Goal: Task Accomplishment & Management: Manage account settings

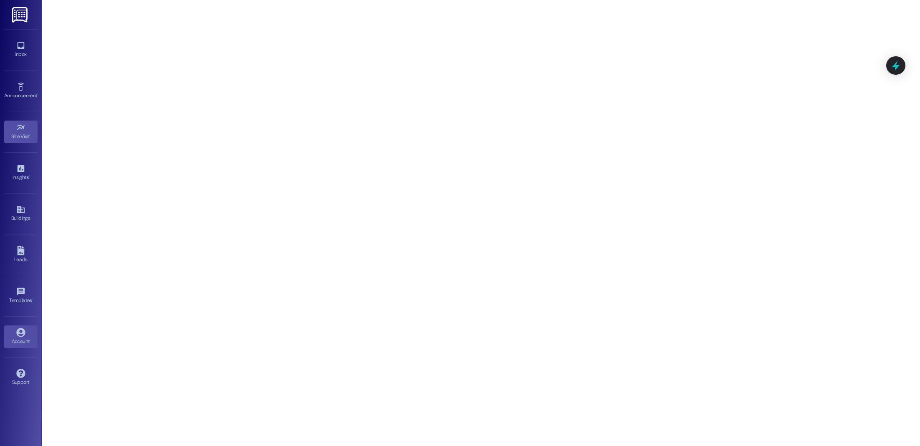
click at [21, 328] on icon at bounding box center [20, 332] width 9 height 9
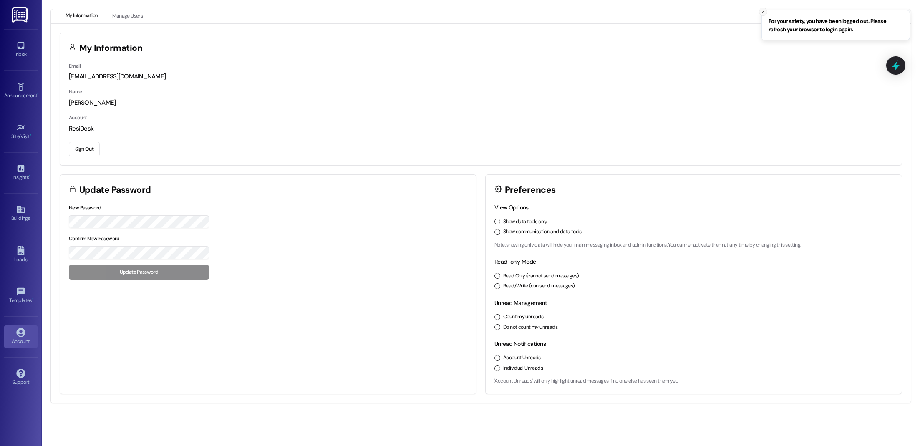
click at [764, 13] on icon "Close toast" at bounding box center [763, 11] width 5 height 5
click at [90, 151] on button "Sign Out" at bounding box center [84, 149] width 31 height 15
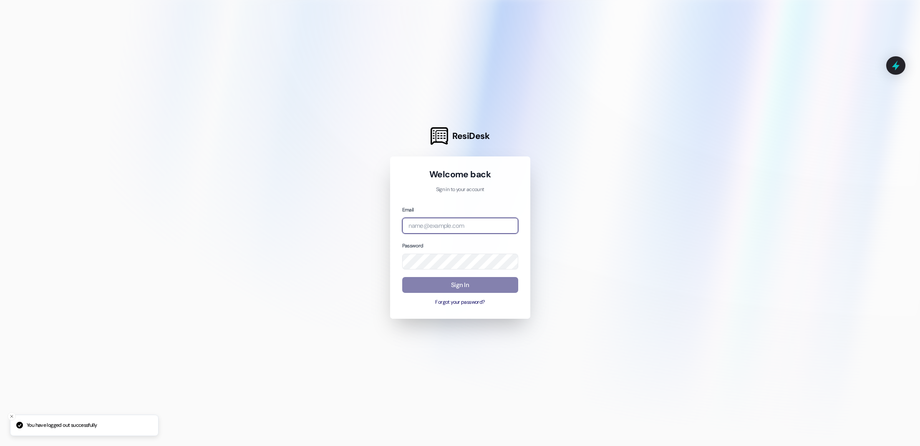
click at [484, 230] on input "email" at bounding box center [460, 226] width 116 height 16
click at [498, 227] on input "email" at bounding box center [460, 226] width 116 height 16
click at [0, 446] on com-1password-button at bounding box center [0, 446] width 0 height 0
type input "[EMAIL_ADDRESS][DOMAIN_NAME]"
